Goal: Transaction & Acquisition: Purchase product/service

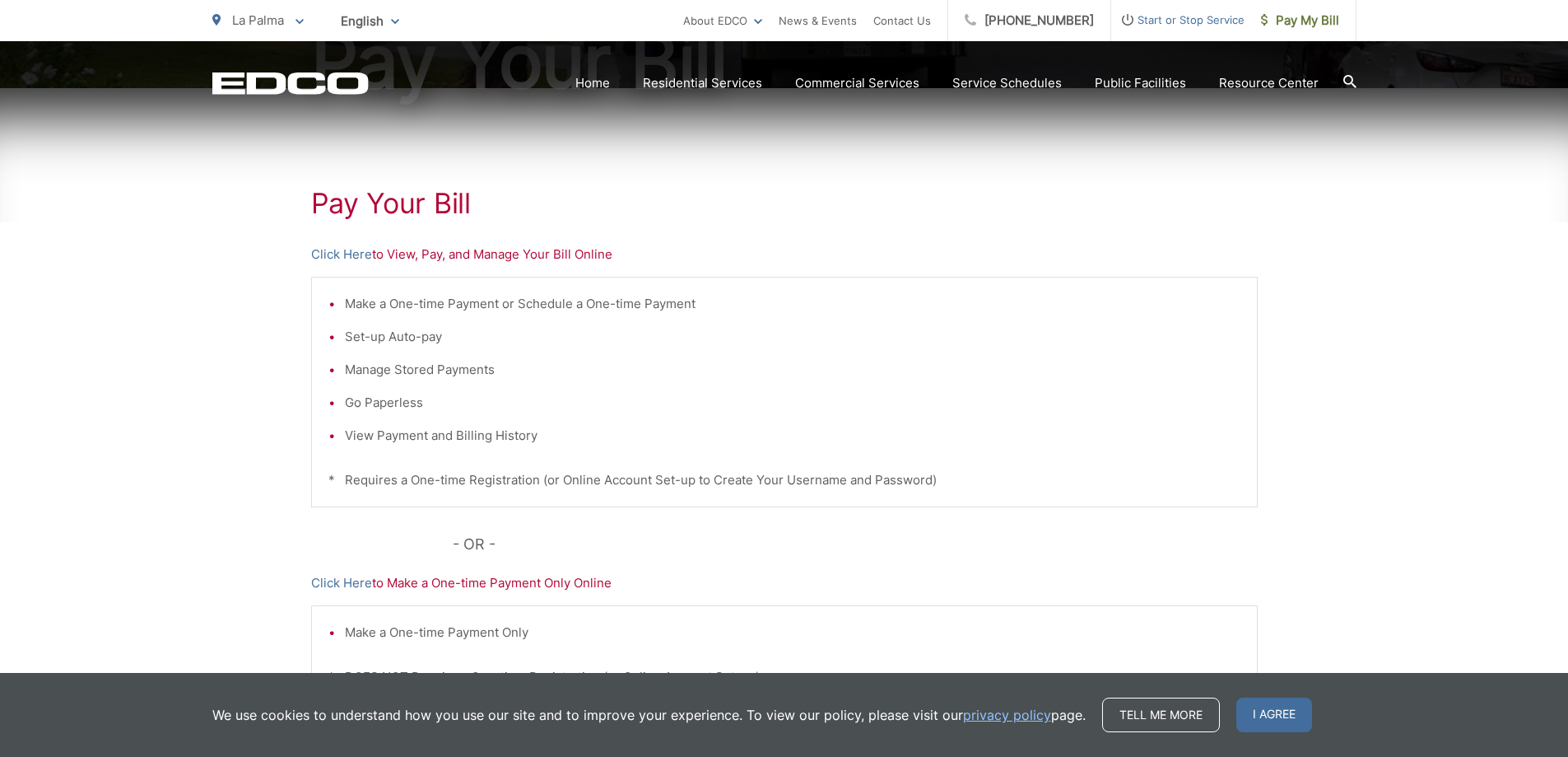
scroll to position [247, 0]
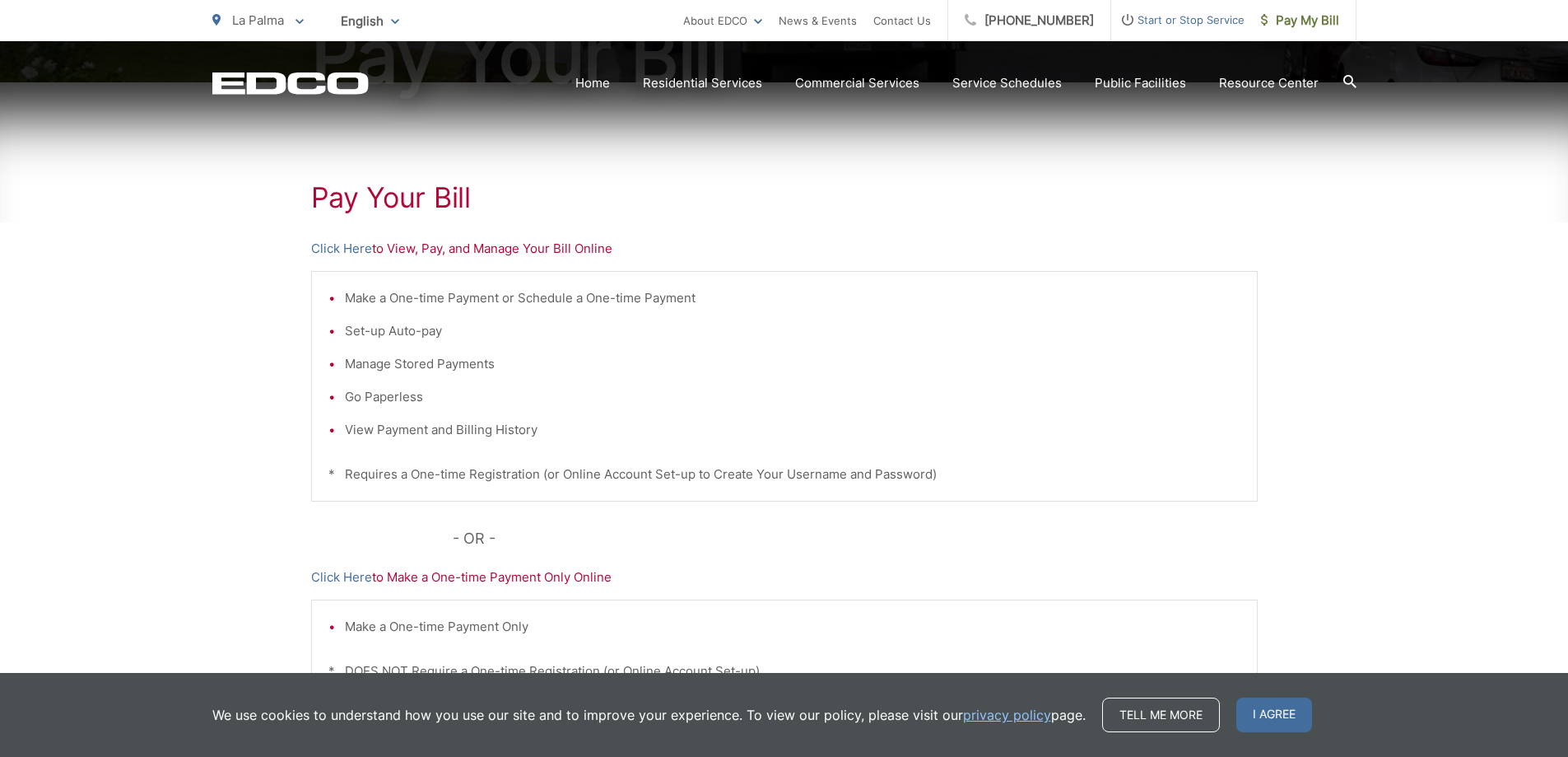
click at [1250, 696] on div "We use cookies to understand how you use our site and to improve your experienc…" at bounding box center [784, 714] width 1568 height 84
click at [1260, 723] on span "I agree" at bounding box center [1274, 715] width 76 height 34
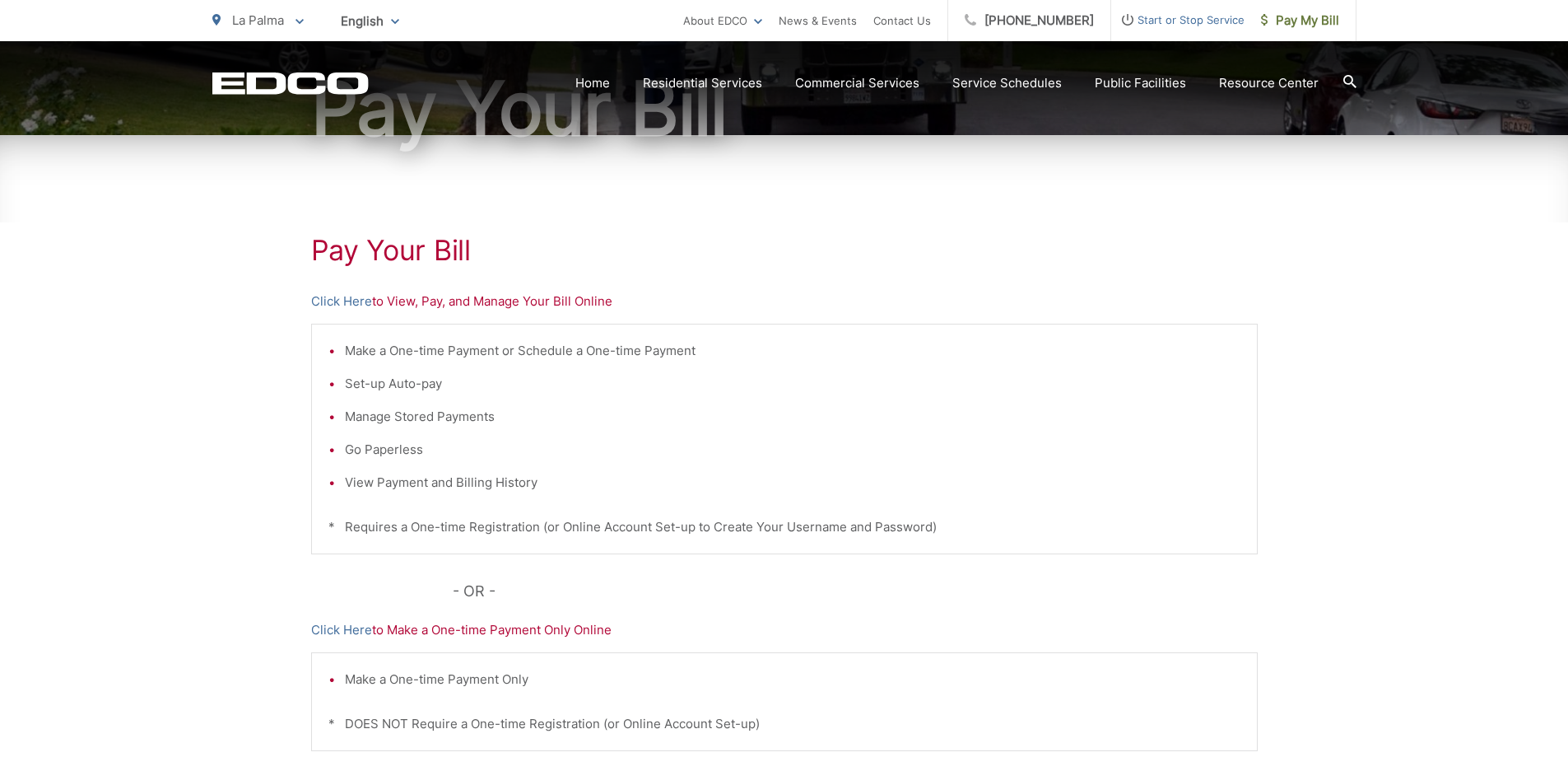
scroll to position [165, 0]
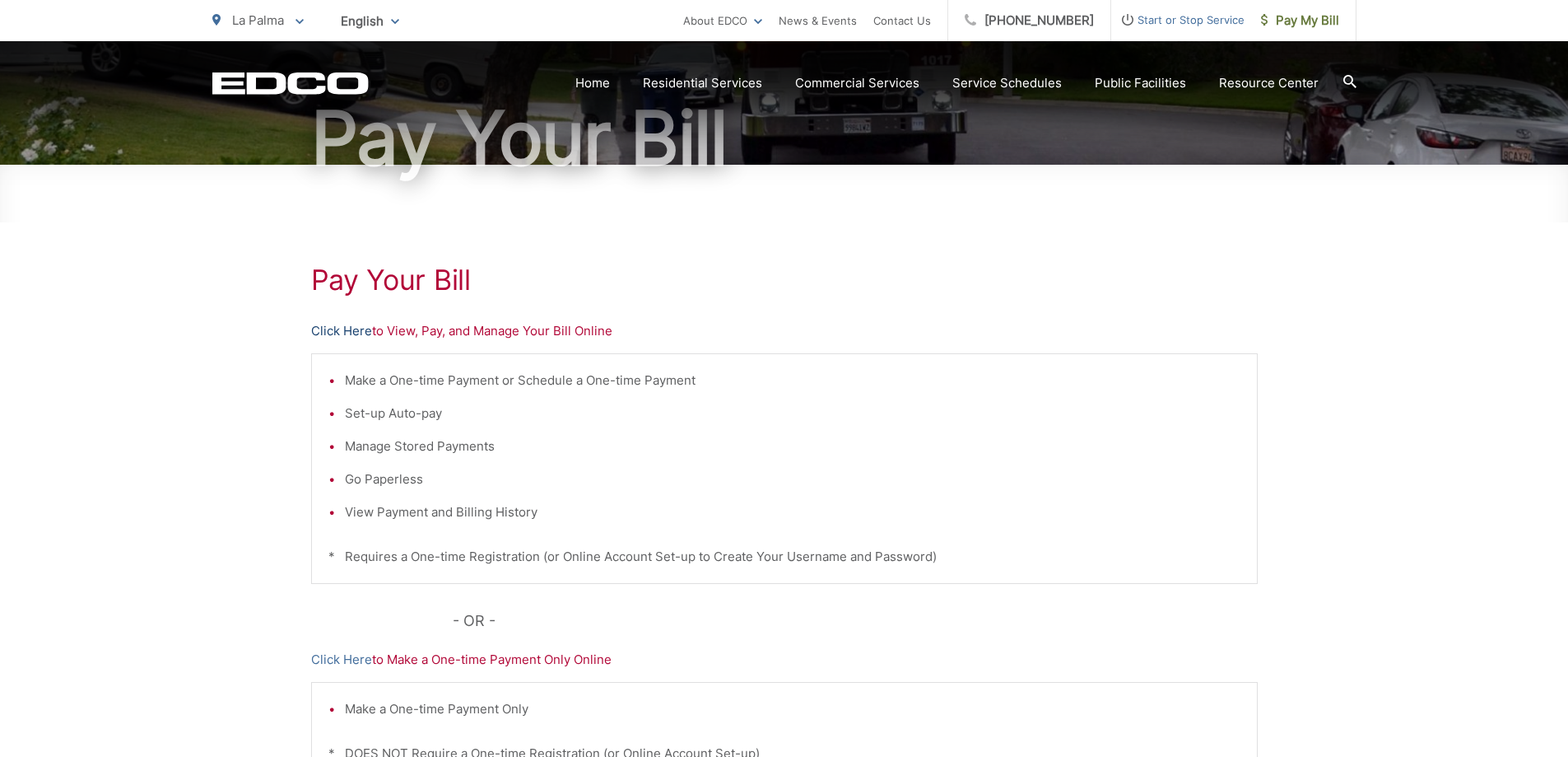
click at [334, 325] on link "Click Here" at bounding box center [342, 331] width 61 height 20
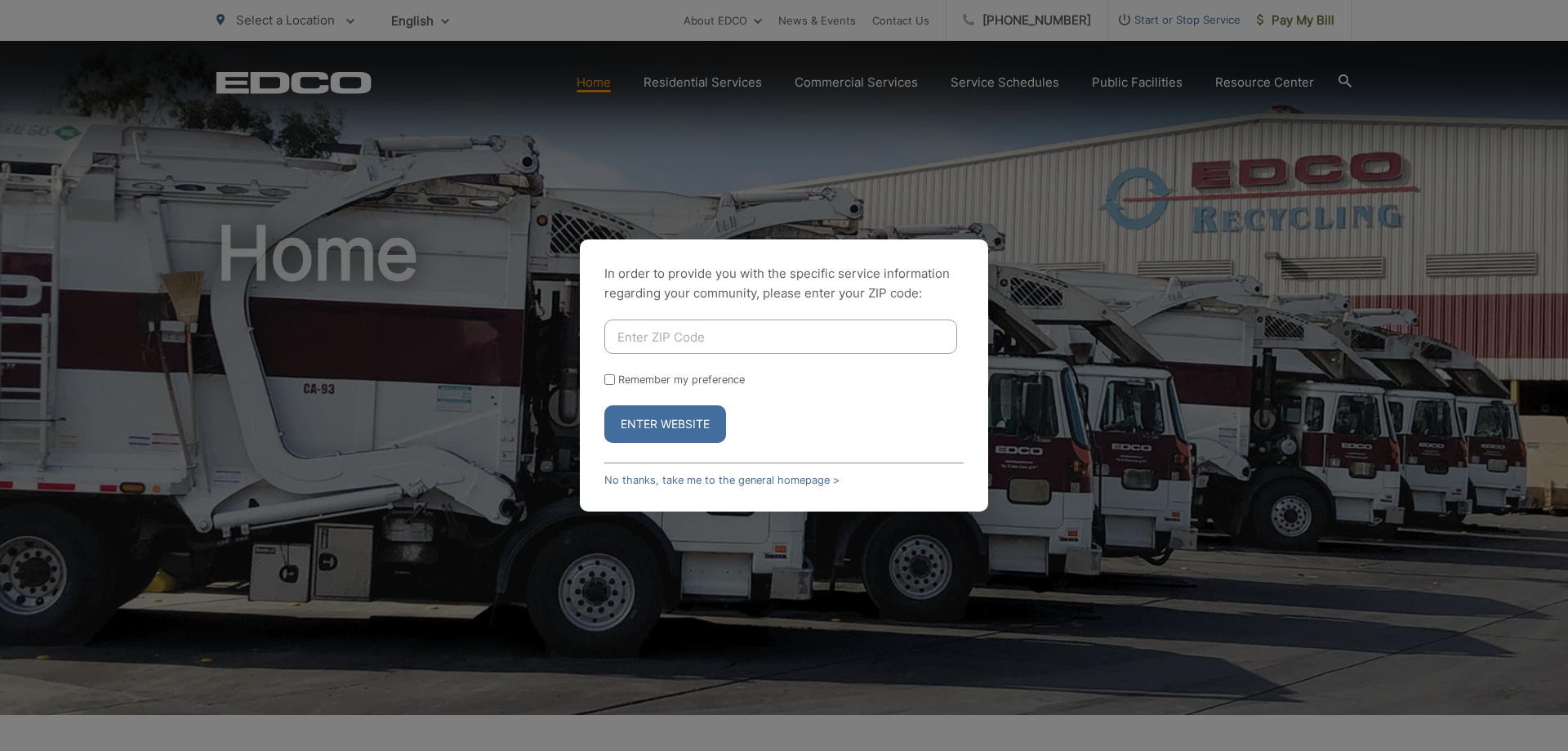
click at [736, 346] on input "Enter ZIP Code" at bounding box center [780, 337] width 353 height 34
type input "91932"
click at [654, 424] on button "Enter Website" at bounding box center [665, 424] width 121 height 38
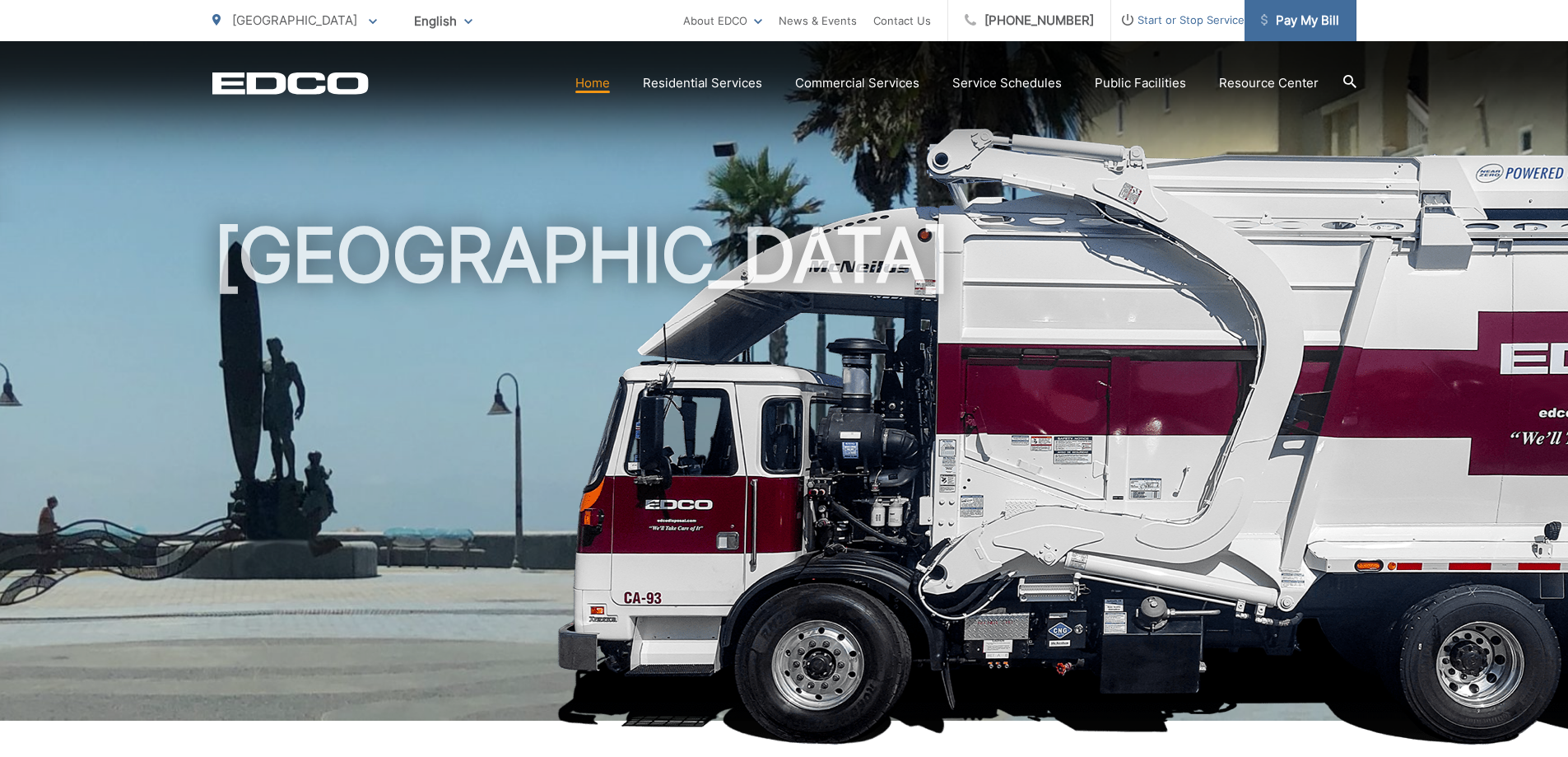
click at [1322, 17] on span "Pay My Bill" at bounding box center [1300, 21] width 78 height 20
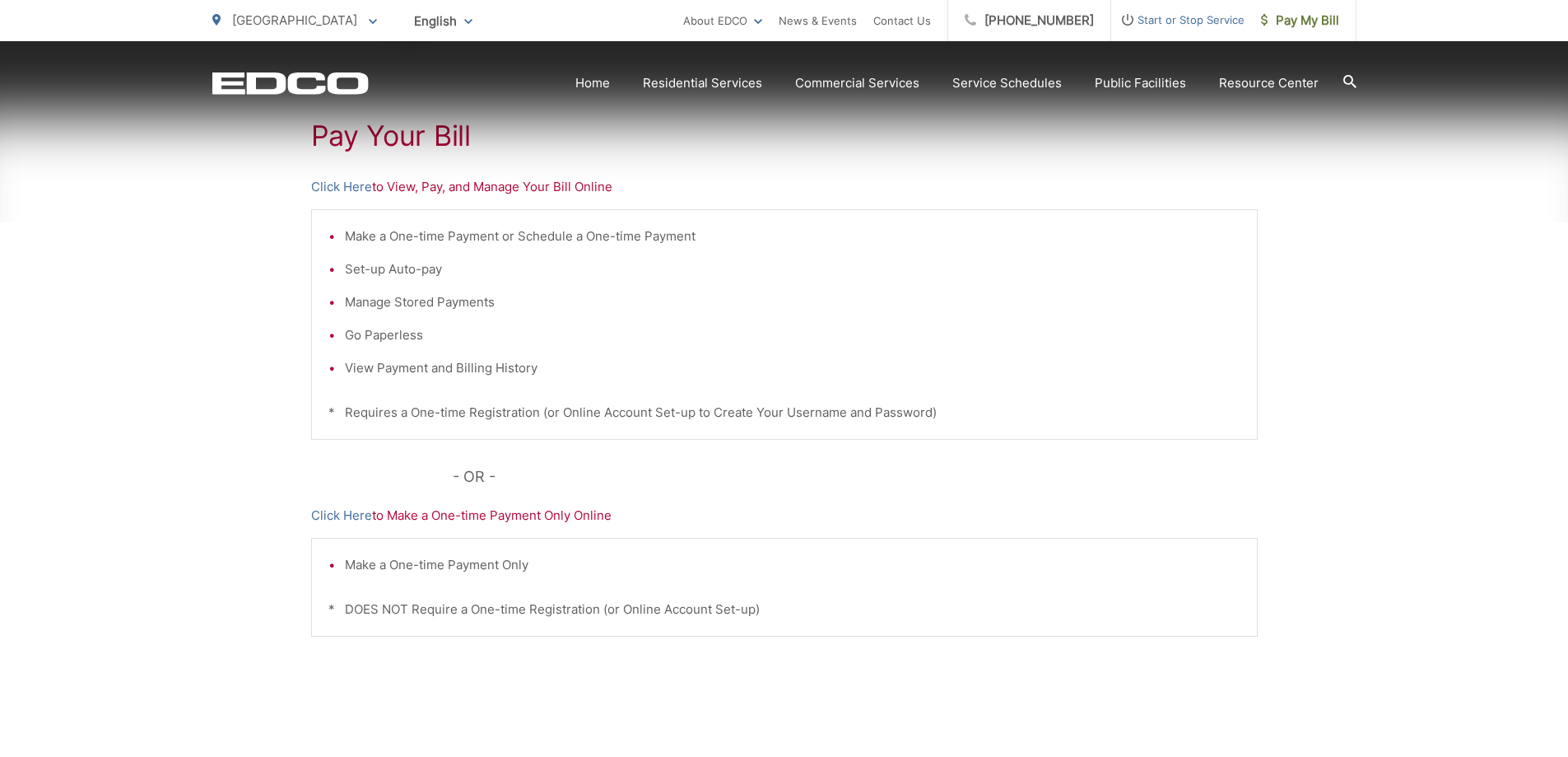
scroll to position [329, 0]
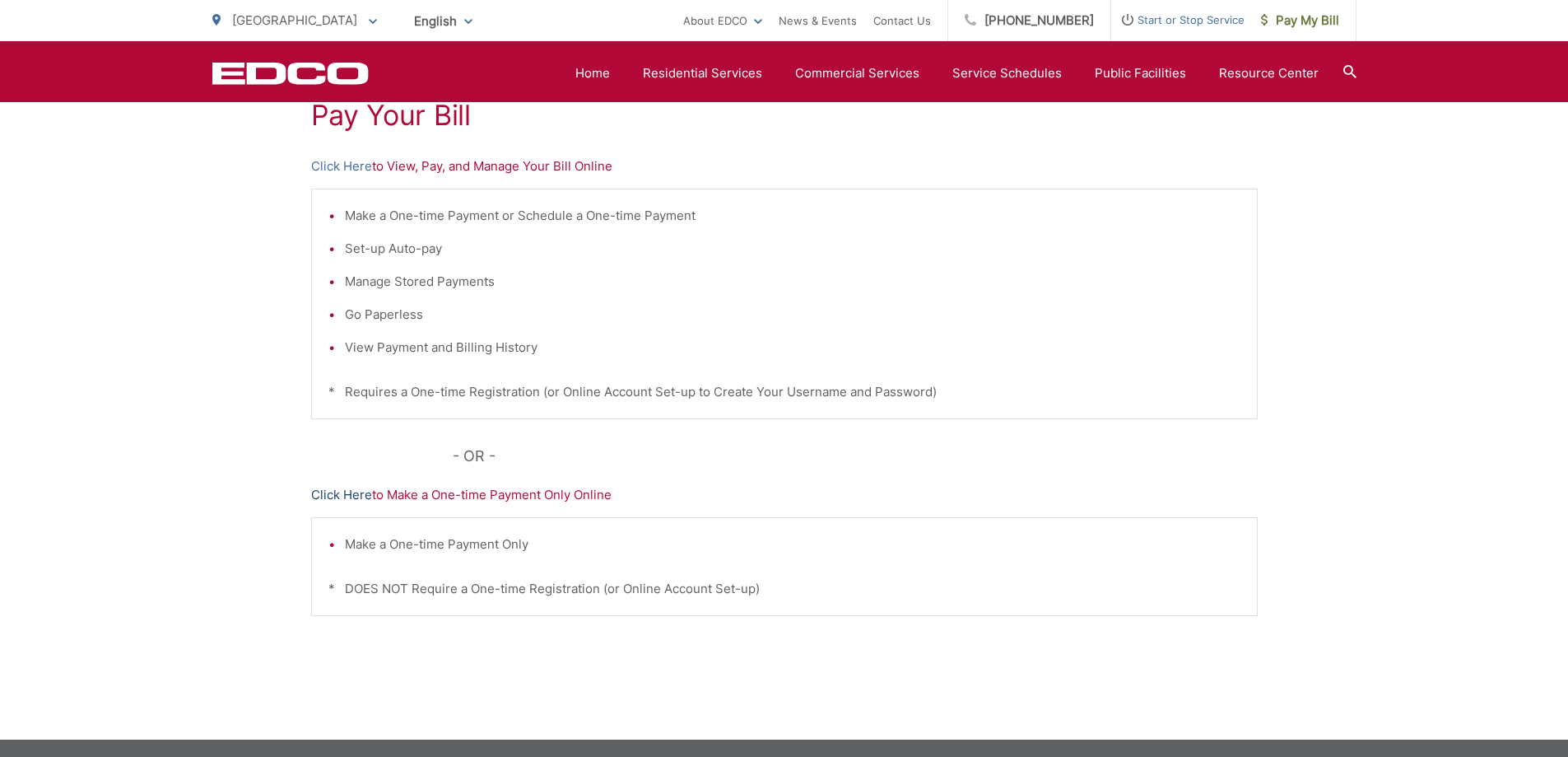
click at [336, 495] on link "Click Here" at bounding box center [342, 495] width 61 height 20
click at [345, 493] on link "Click Here" at bounding box center [342, 495] width 61 height 20
click at [354, 489] on link "Click Here" at bounding box center [342, 495] width 61 height 20
